Goal: Task Accomplishment & Management: Manage account settings

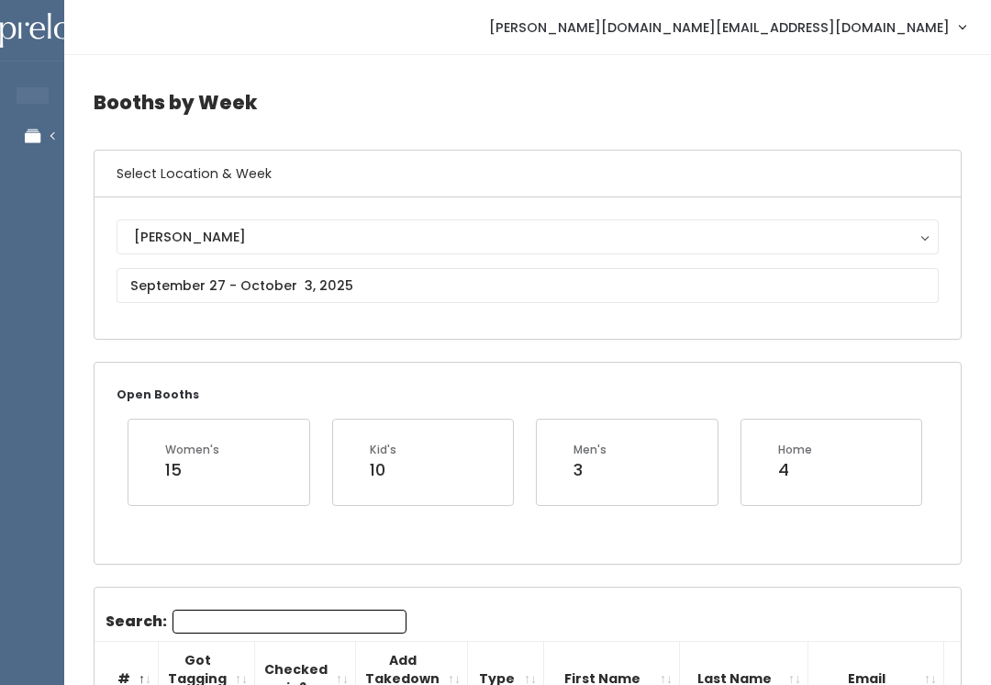
click at [37, 123] on link "Manage Bookings" at bounding box center [119, 136] width 239 height 41
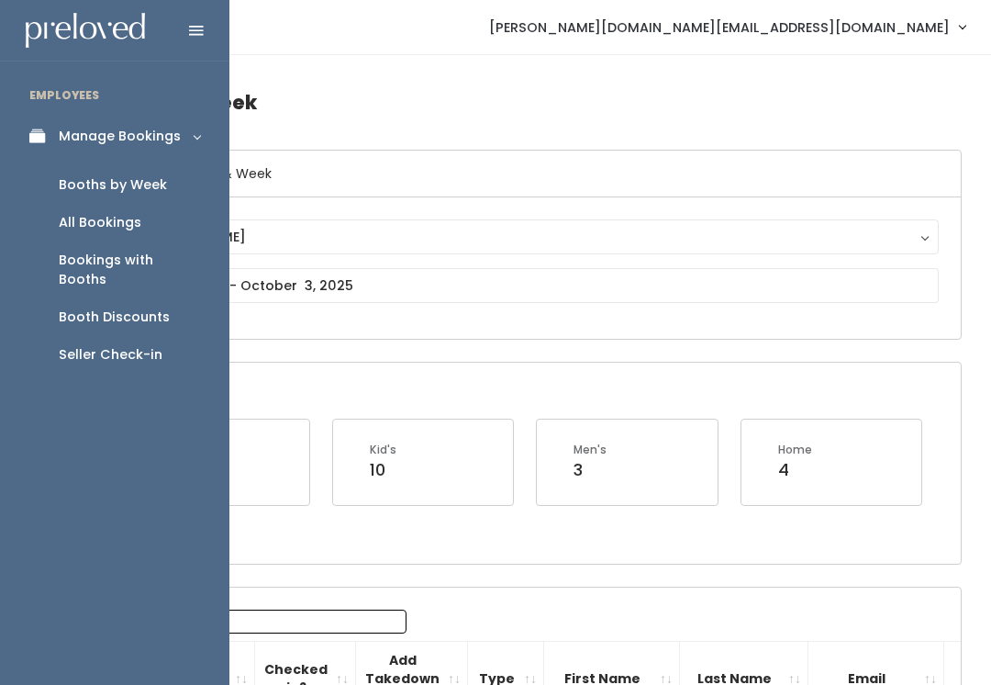
click at [150, 298] on link "Booth Discounts" at bounding box center [114, 317] width 229 height 38
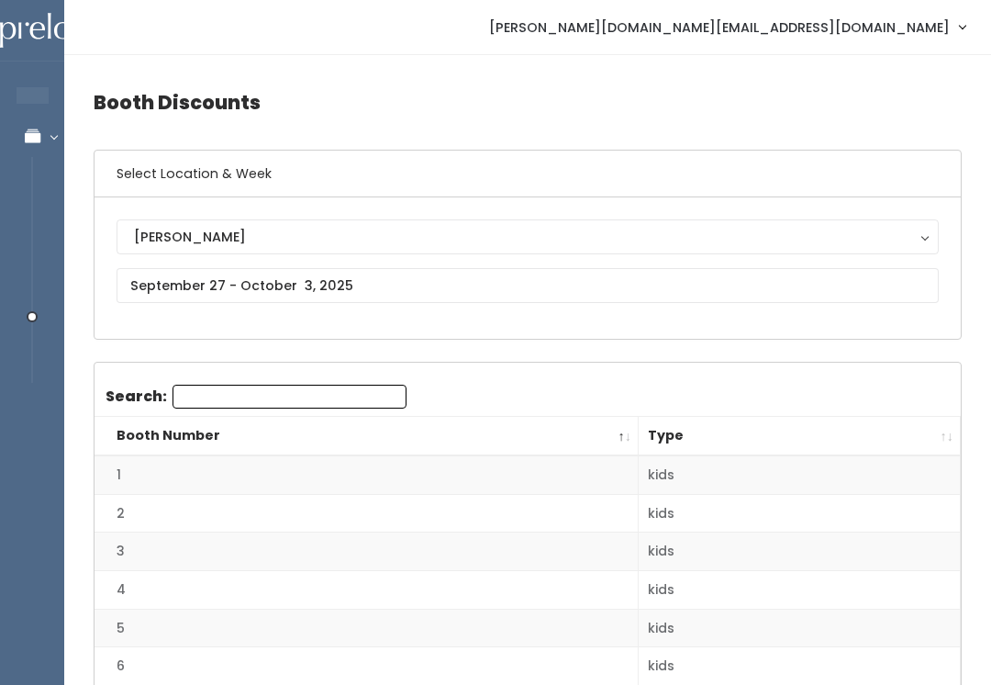
click at [639, 254] on button "[PERSON_NAME]" at bounding box center [528, 236] width 823 height 35
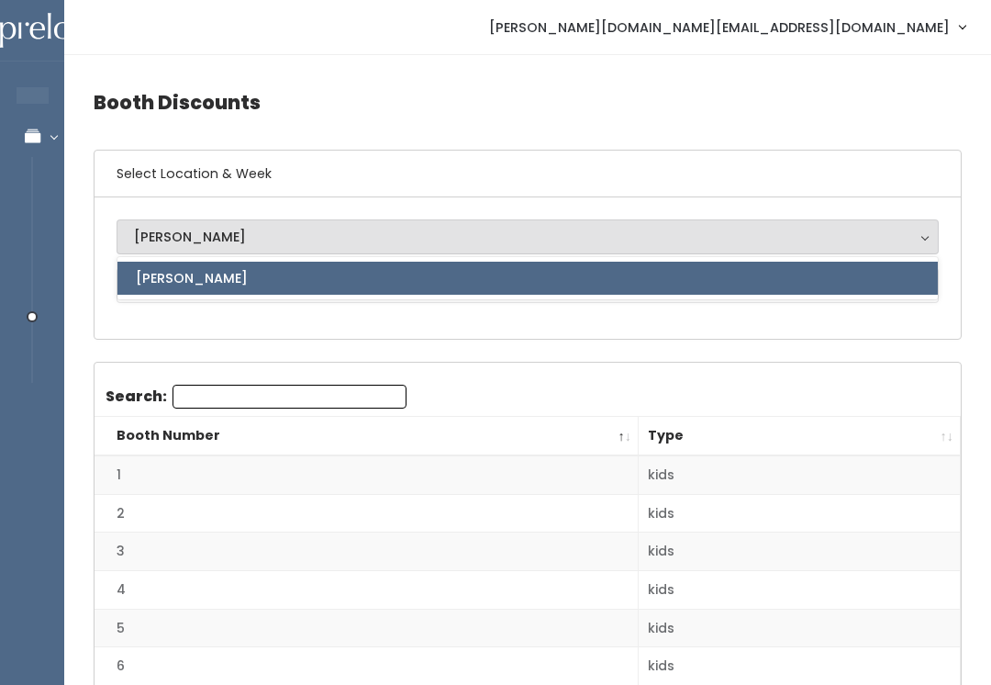
click at [579, 268] on link "[PERSON_NAME]" at bounding box center [528, 278] width 821 height 33
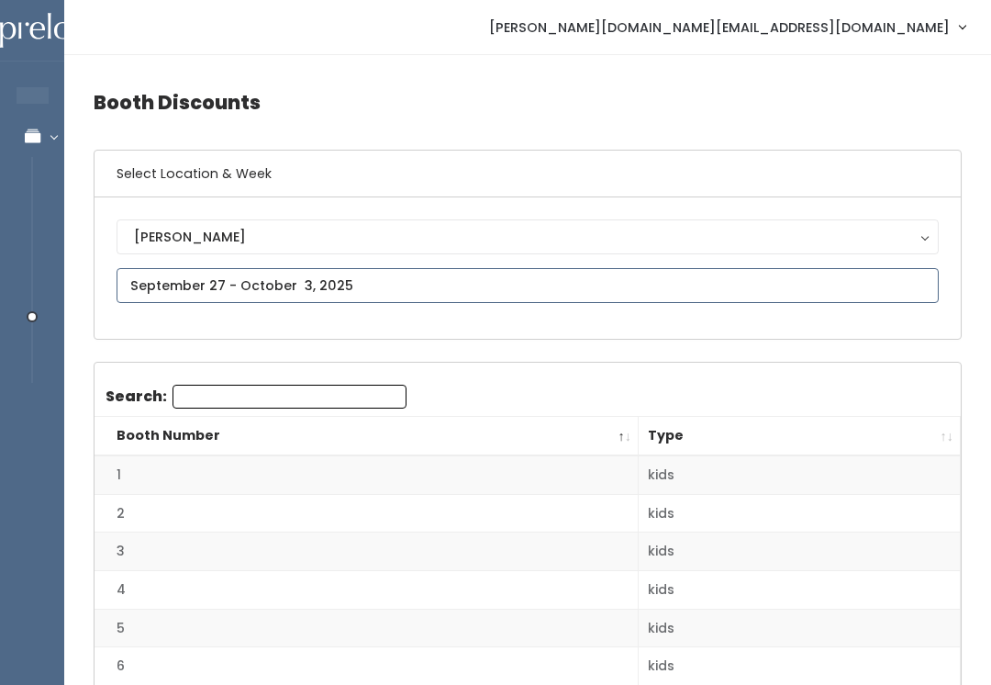
click at [536, 292] on input "text" at bounding box center [528, 285] width 823 height 35
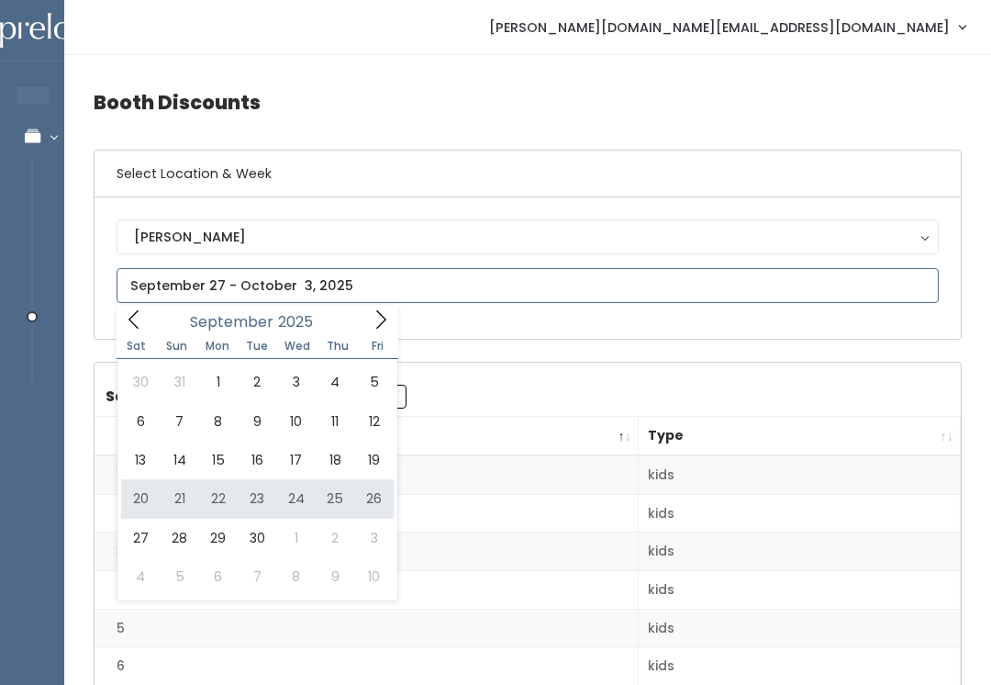
type input "September 20 to September 26"
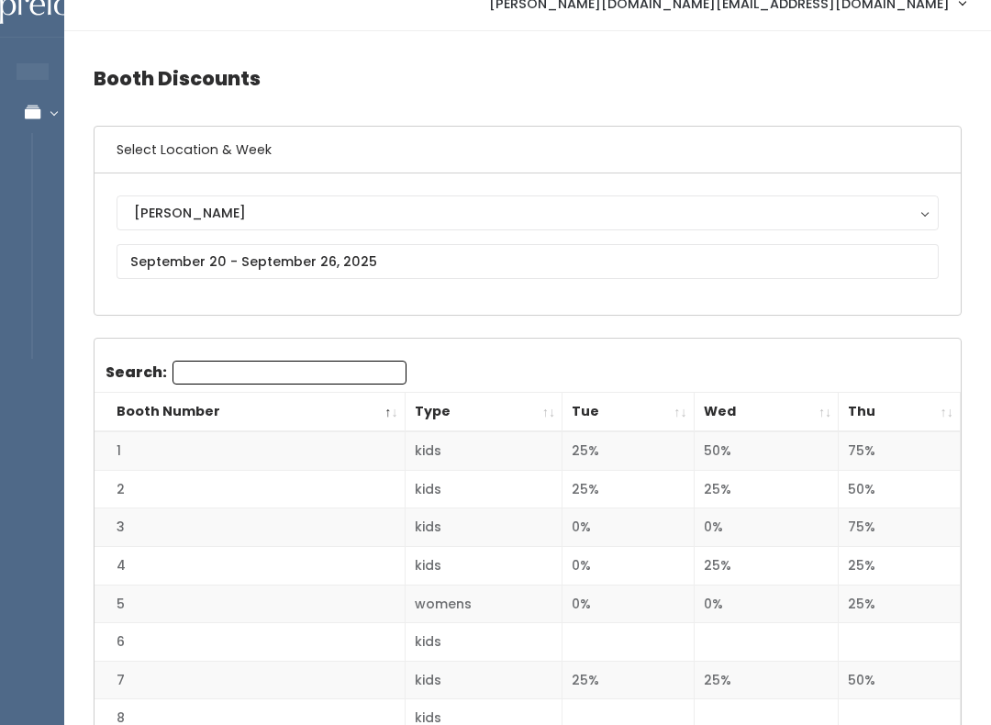
scroll to position [50, 0]
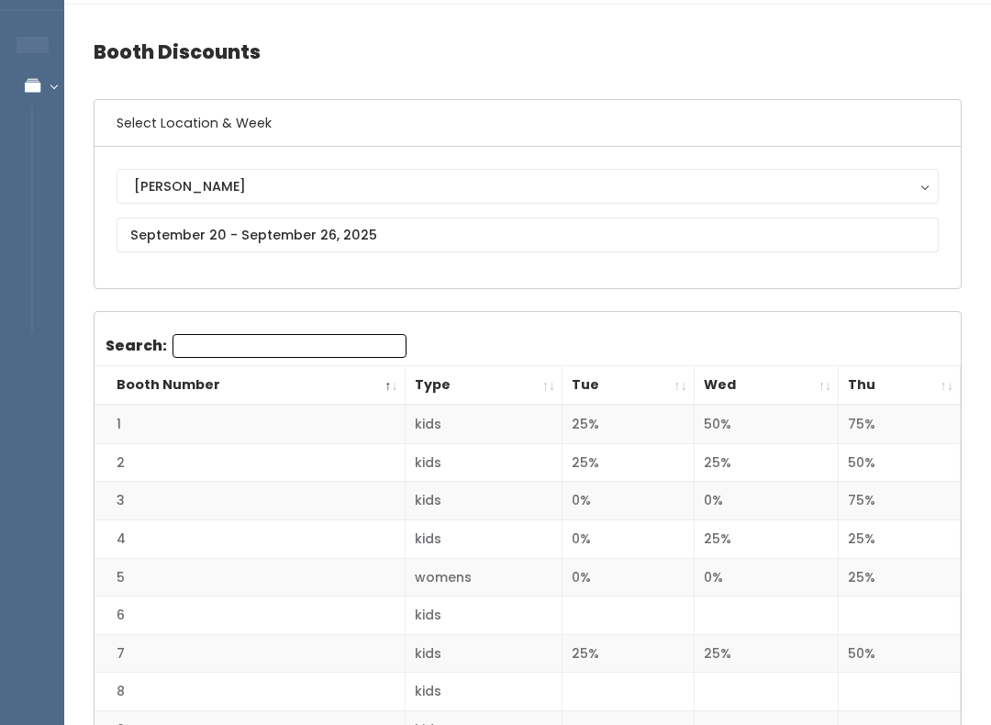
click at [903, 375] on th "Thu" at bounding box center [900, 385] width 122 height 39
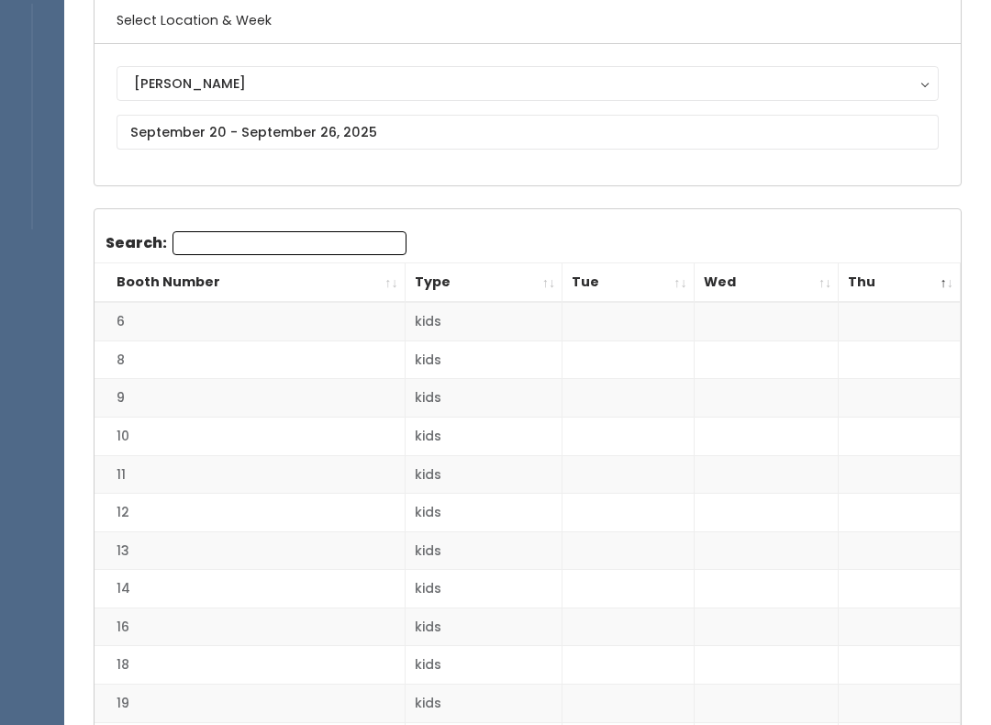
scroll to position [146, 0]
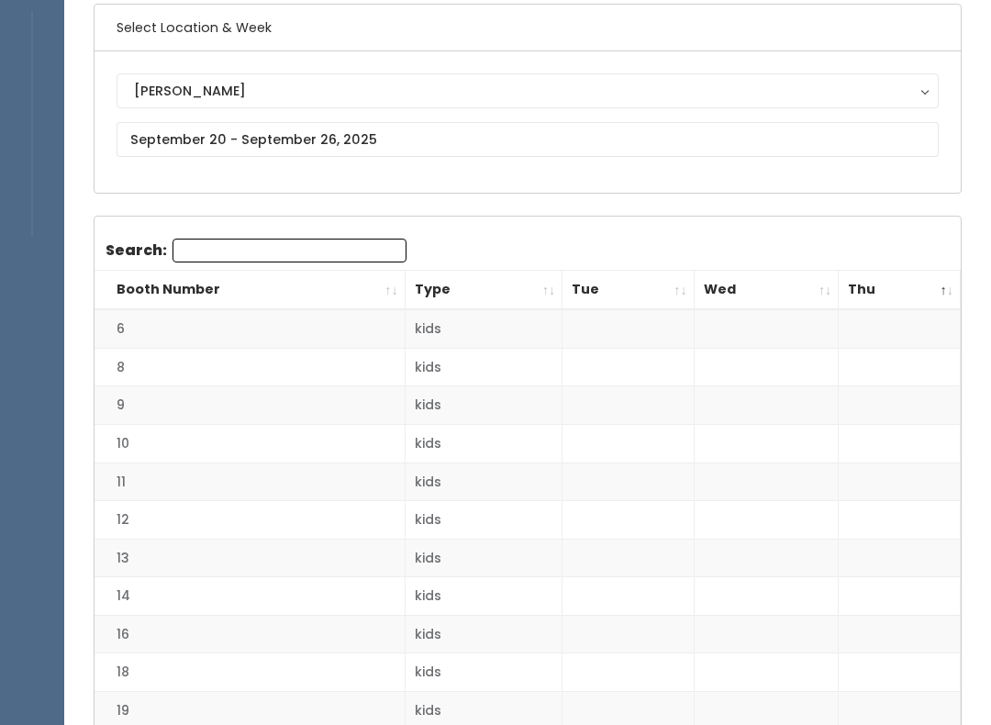
click at [380, 285] on th "Booth Number" at bounding box center [250, 290] width 310 height 39
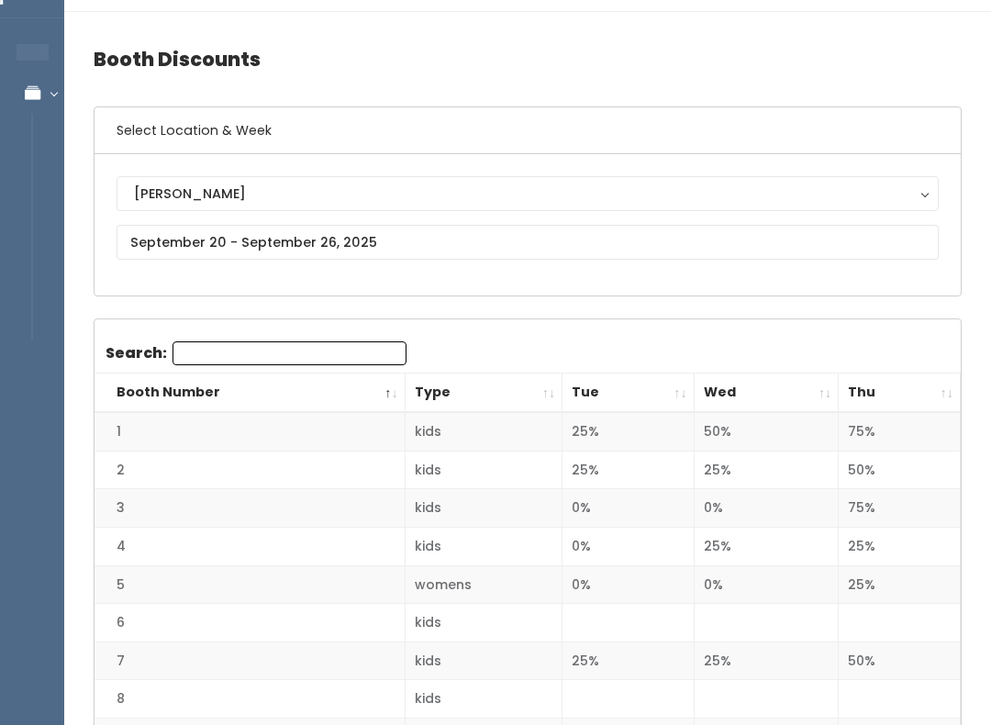
scroll to position [0, 0]
